Goal: Navigation & Orientation: Find specific page/section

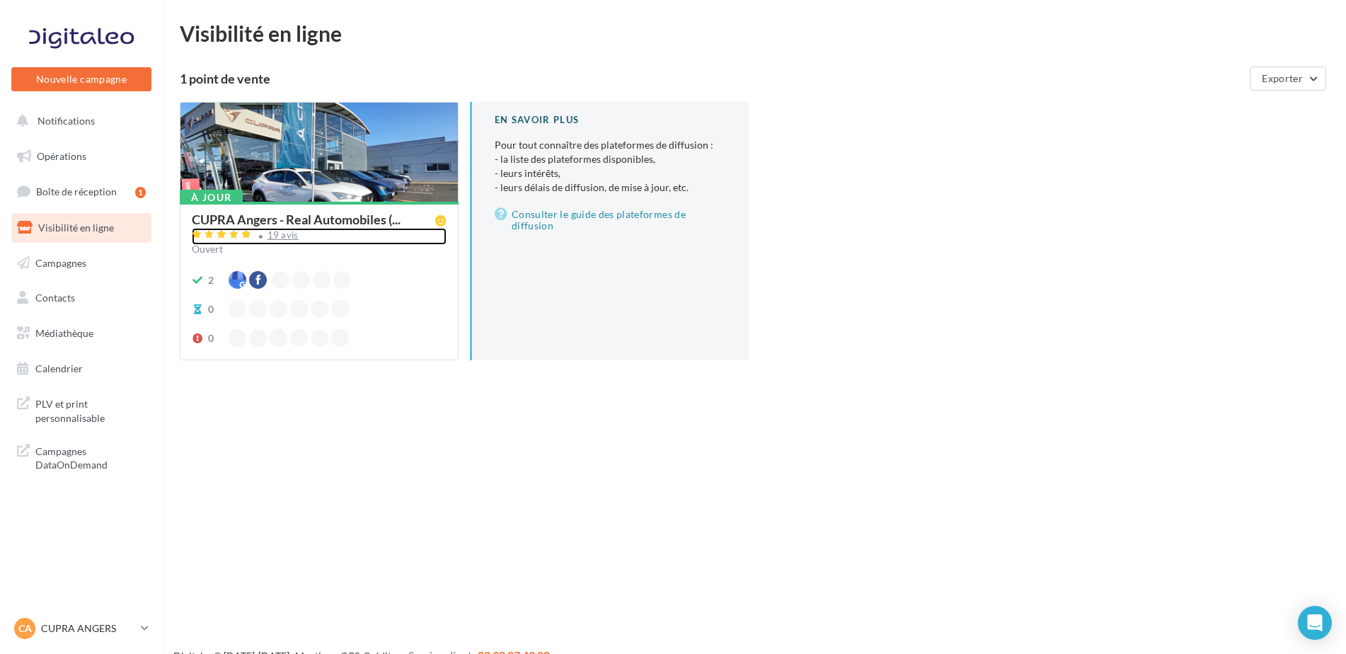
click at [279, 238] on div "19 avis" at bounding box center [282, 235] width 31 height 9
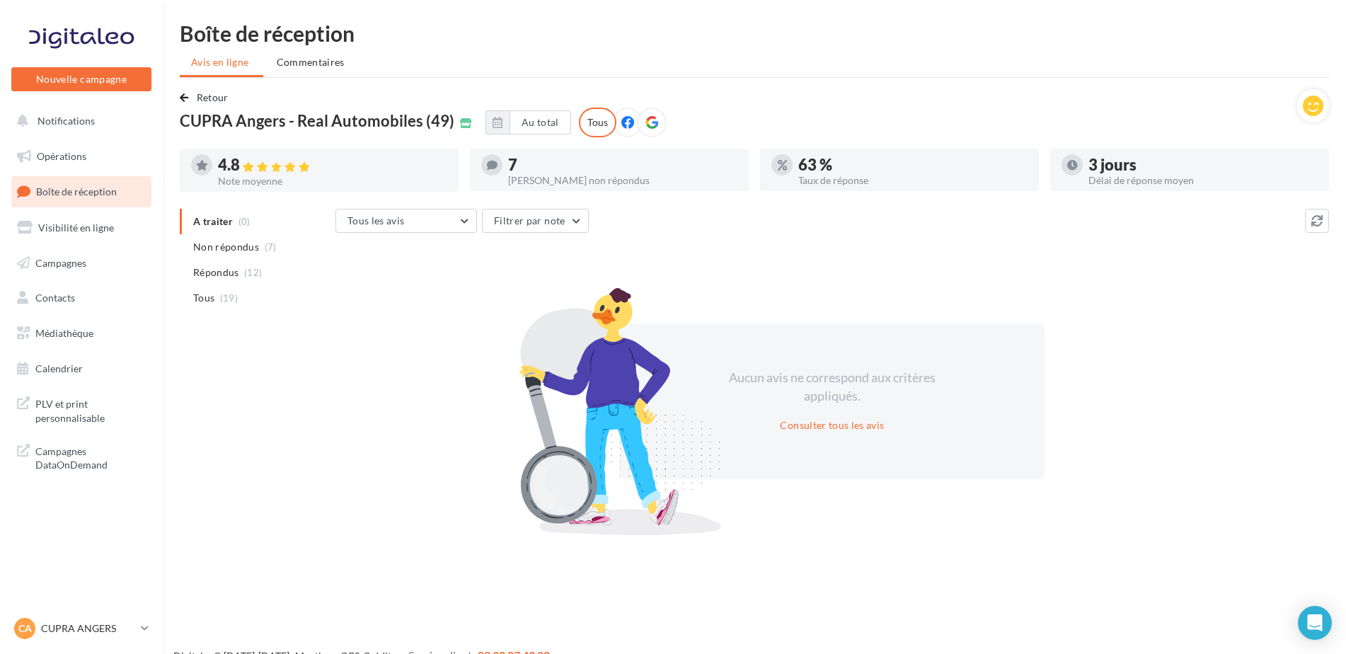
click at [88, 624] on p "CUPRA ANGERS" at bounding box center [88, 628] width 94 height 14
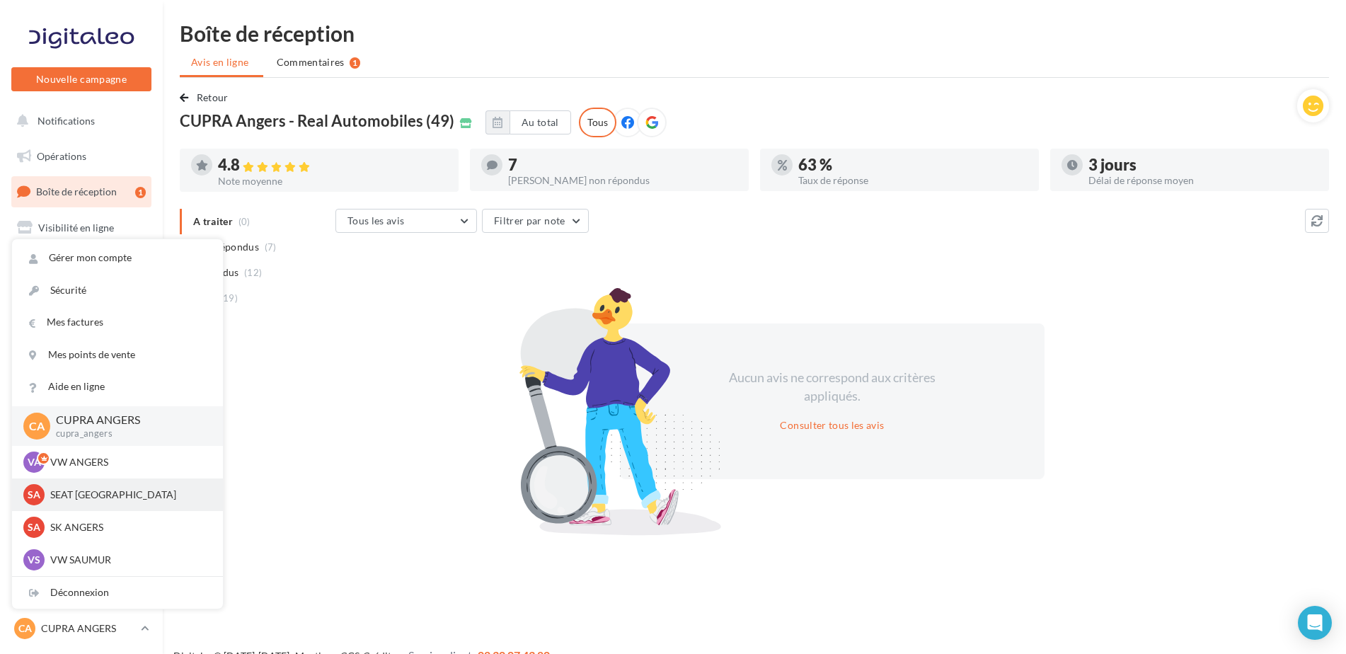
click at [74, 502] on p "SEAT ANGERS" at bounding box center [128, 494] width 156 height 14
